Goal: Communication & Community: Answer question/provide support

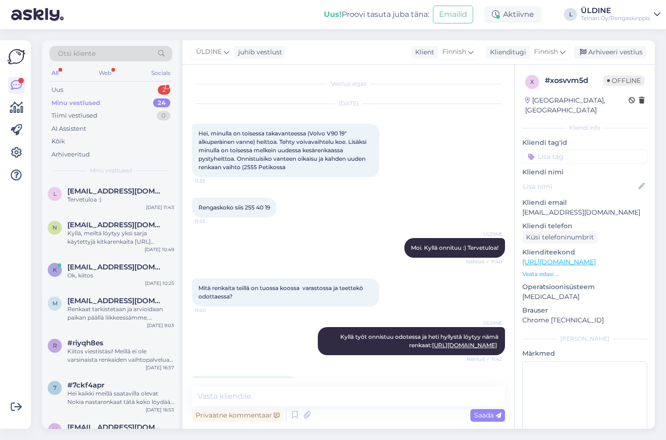
scroll to position [76, 0]
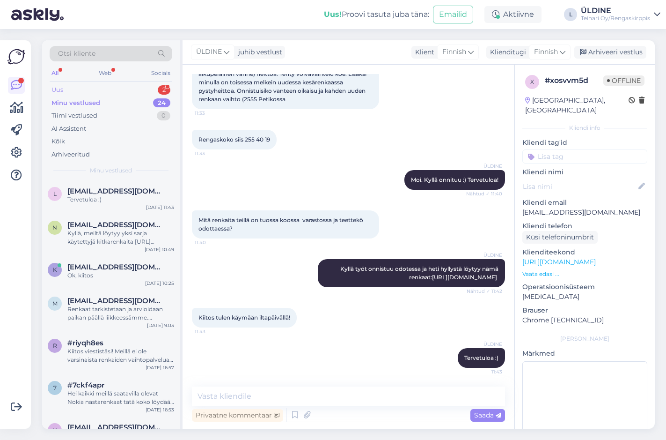
click at [60, 85] on div "Uus 2" at bounding box center [111, 89] width 123 height 13
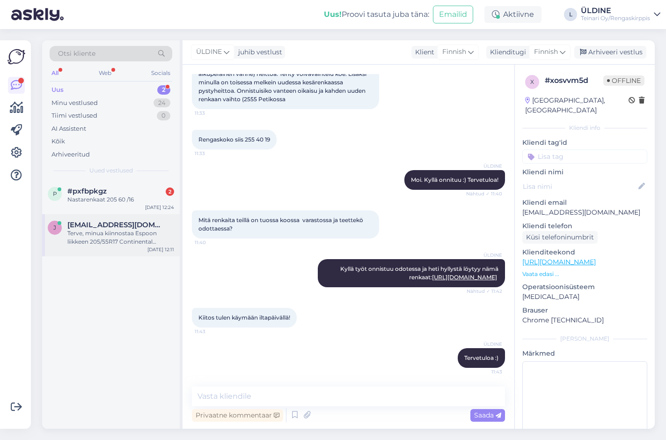
click at [102, 229] on span "[EMAIL_ADDRESS][DOMAIN_NAME]" at bounding box center [115, 225] width 97 height 8
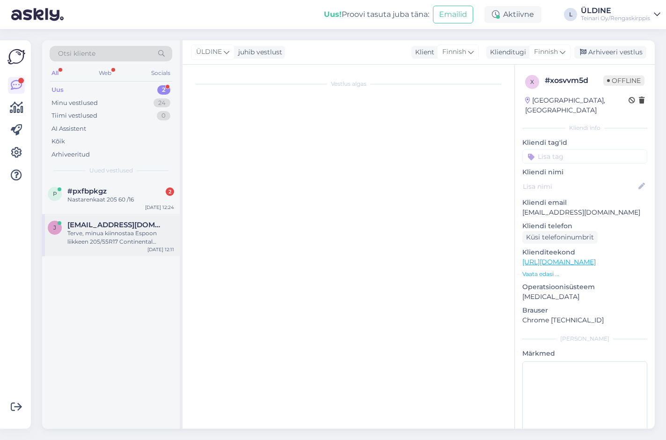
scroll to position [0, 0]
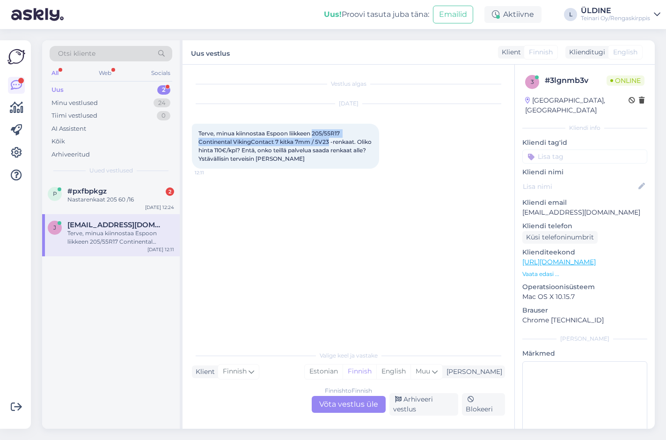
drag, startPoint x: 315, startPoint y: 132, endPoint x: 329, endPoint y: 142, distance: 17.8
click at [329, 142] on span "Terve, minua kiinnostaa Espoon liikkeen 205/55R17 Continental VikingContact 7 k…" at bounding box center [286, 146] width 175 height 32
drag, startPoint x: 329, startPoint y: 142, endPoint x: 324, endPoint y: 135, distance: 8.3
copy span "205/55R17 Continental VikingContact 7 kitka 7mm / 5V23"
click at [341, 405] on div "Finnish to Finnish Võta vestlus üle" at bounding box center [349, 404] width 74 height 17
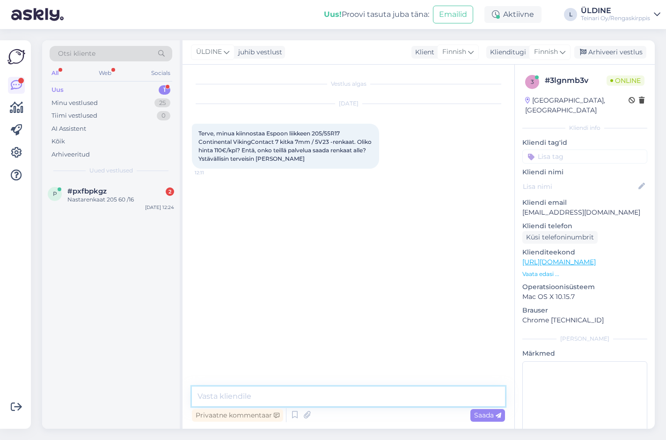
click at [237, 398] on textarea at bounding box center [348, 396] width 313 height 20
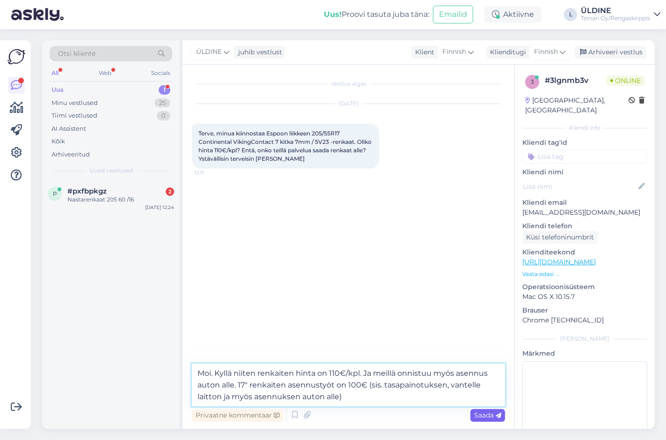
type textarea "Moi. Kyllä niiten renkaiten hinta on 110€/kpl. Ja meillä onnistuu myös asennus …"
click at [477, 417] on span "Saada" at bounding box center [487, 415] width 27 height 8
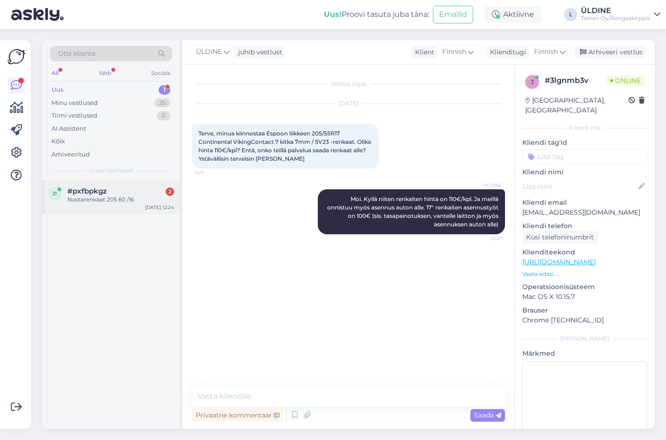
click at [101, 198] on div "Nastarenkaat 205 60 /16" at bounding box center [120, 199] width 107 height 8
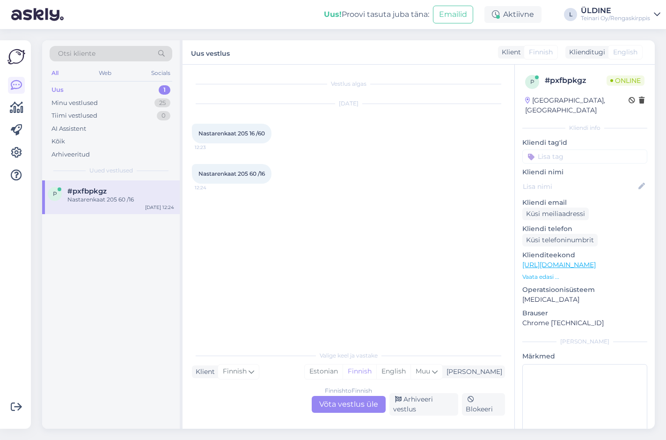
click at [363, 408] on div "Finnish to Finnish Võta vestlus üle" at bounding box center [349, 404] width 74 height 17
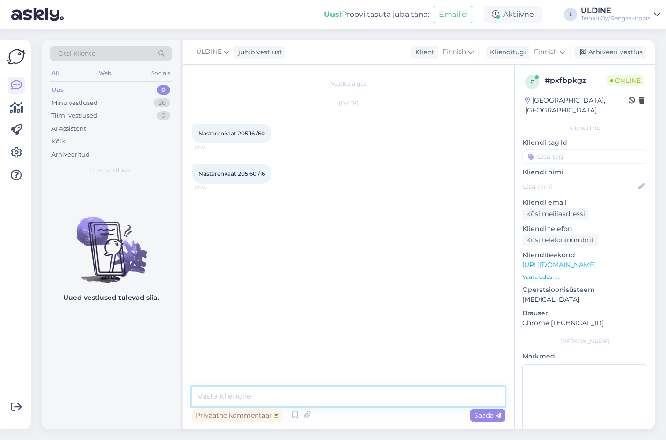
click at [271, 396] on textarea at bounding box center [348, 396] width 313 height 20
paste textarea "[URL][DOMAIN_NAME]"
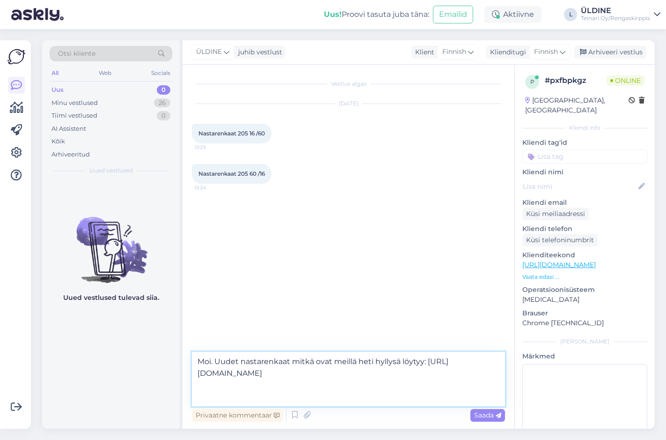
type textarea "Moi. Uudet nastarenkaat mitkä ovat meillä heti hyllysä löytyy: [URL][DOMAIN_NAM…"
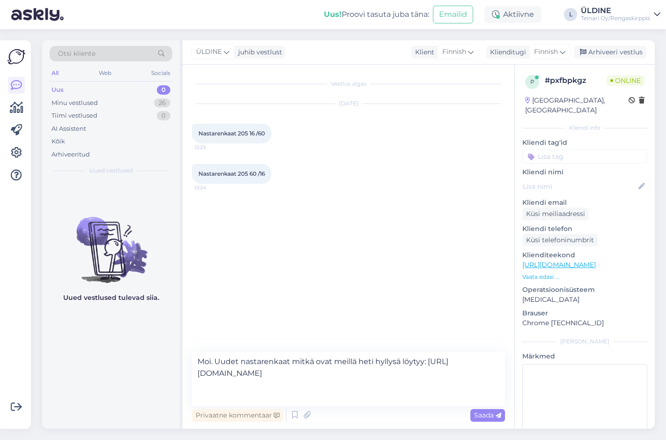
click at [488, 415] on span "Saada" at bounding box center [487, 415] width 27 height 8
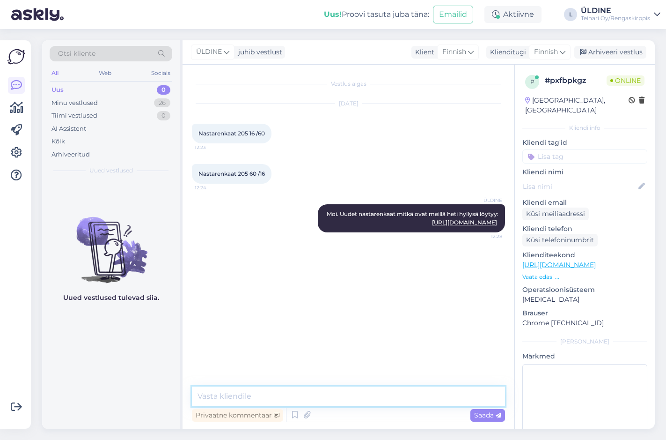
click at [247, 391] on textarea at bounding box center [348, 396] width 313 height 20
paste textarea "[URL][DOMAIN_NAME]"
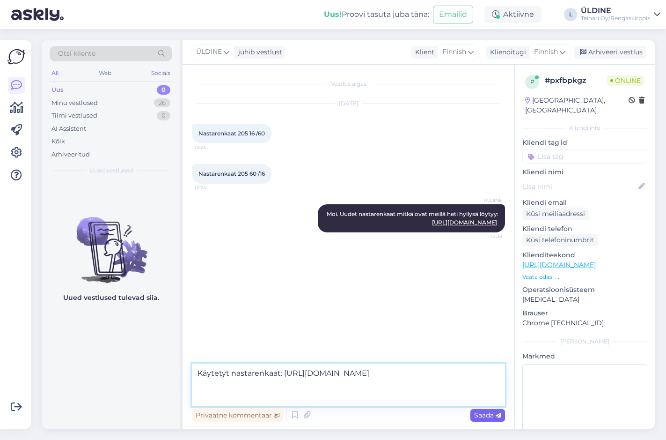
type textarea "Käytetyt nastarenkaat: [URL][DOMAIN_NAME]"
drag, startPoint x: 491, startPoint y: 414, endPoint x: 497, endPoint y: 414, distance: 6.6
click at [492, 414] on span "Saada" at bounding box center [487, 415] width 27 height 8
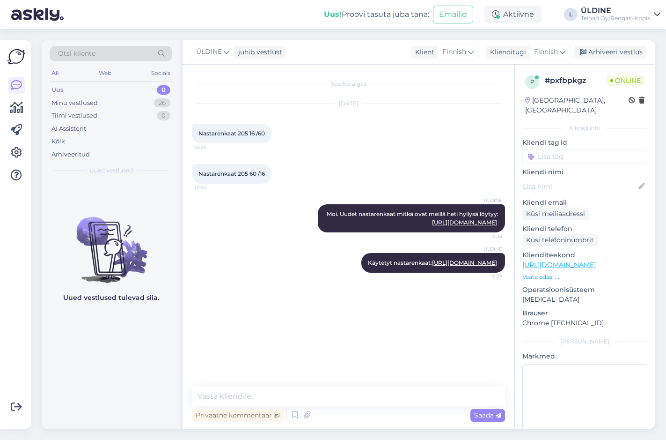
click at [269, 233] on div "ÜLDINE Moi. Uudet nastarenkaat mitkä ovat meillä heti hyllysä löytyy: [URL][DOM…" at bounding box center [348, 218] width 313 height 49
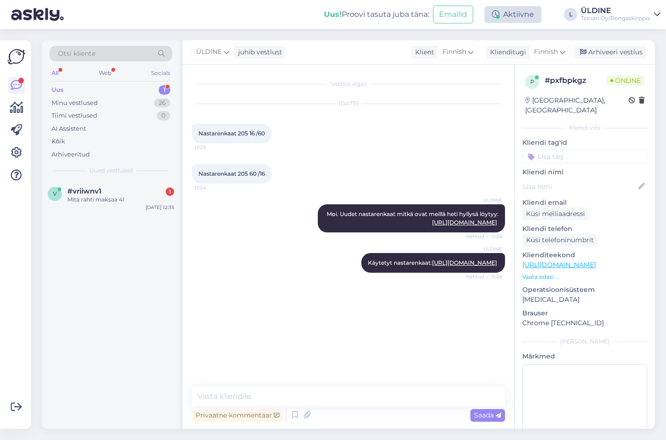
drag, startPoint x: 380, startPoint y: 162, endPoint x: 516, endPoint y: 21, distance: 195.8
click at [380, 162] on div "Nastarenkaat 205 60 /16 12:24" at bounding box center [348, 174] width 313 height 40
click at [101, 195] on div at bounding box center [120, 199] width 107 height 8
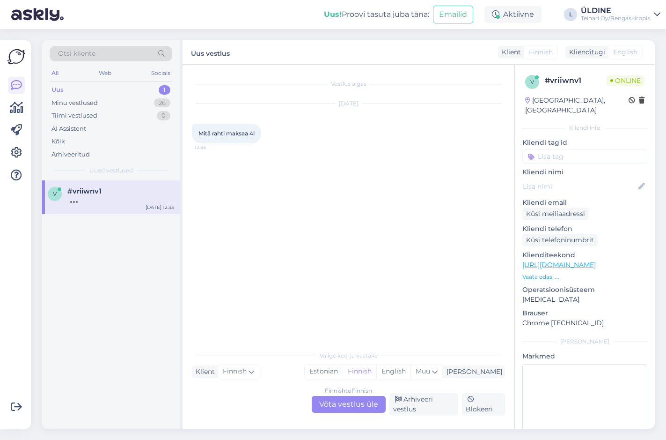
click at [375, 405] on div "Finnish to Finnish Võta vestlus üle" at bounding box center [349, 404] width 74 height 17
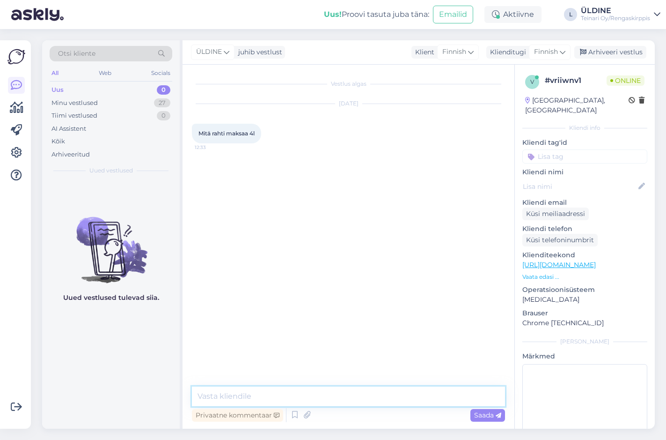
click at [244, 394] on textarea at bounding box center [348, 396] width 313 height 20
type textarea "Moi. 4 rengasta? 40€"
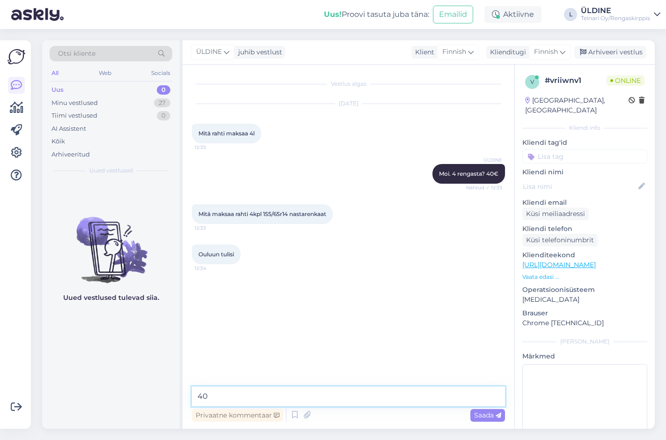
type textarea "40€"
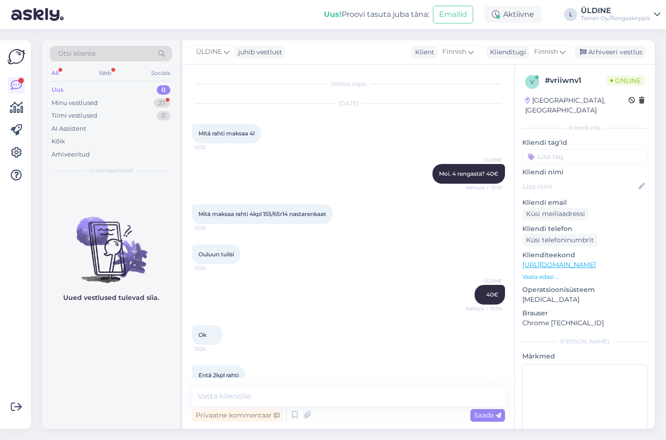
scroll to position [17, 0]
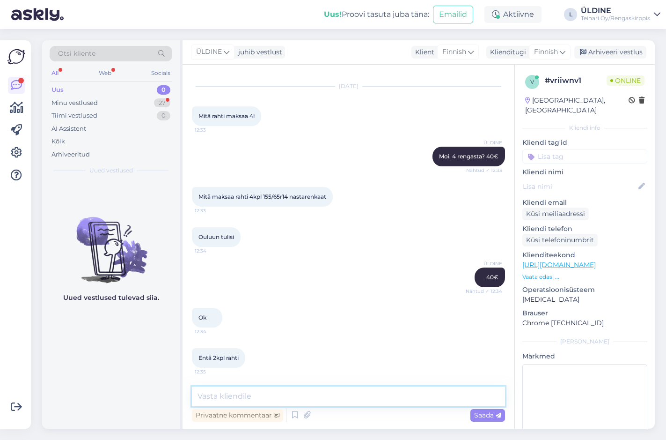
drag, startPoint x: 258, startPoint y: 398, endPoint x: 264, endPoint y: 392, distance: 8.6
click at [259, 398] on textarea at bounding box center [348, 396] width 313 height 20
type textarea "20€"
